Goal: Task Accomplishment & Management: Use online tool/utility

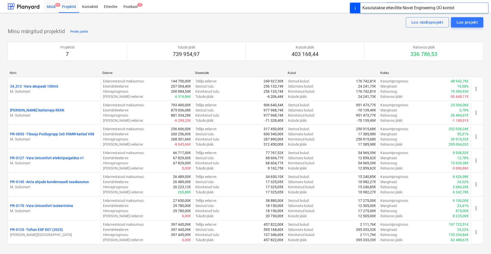
click at [54, 7] on div "Müük 9+" at bounding box center [51, 6] width 15 height 13
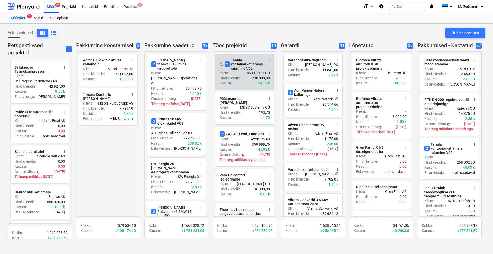
click at [249, 64] on div "2 Tahula konteinerkatlamaja rajamine V02" at bounding box center [245, 64] width 40 height 12
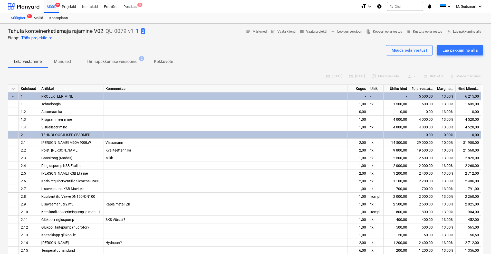
type textarea "x"
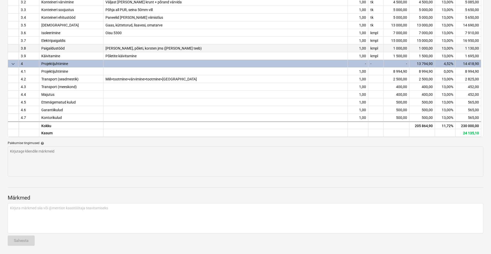
scroll to position [297, 0]
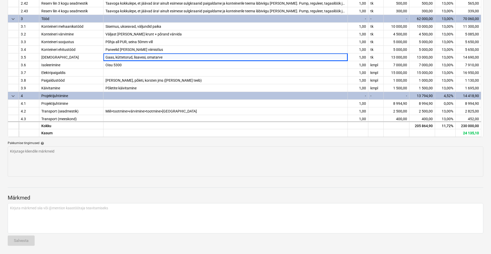
drag, startPoint x: 125, startPoint y: 58, endPoint x: 85, endPoint y: 144, distance: 95.2
click at [85, 144] on div "Pakkumise tingimused help" at bounding box center [246, 143] width 476 height 4
click at [82, 141] on div "Pakkumise tingimused help" at bounding box center [246, 143] width 476 height 4
click at [95, 142] on div "Pakkumise tingimused help" at bounding box center [246, 143] width 476 height 4
